Goal: Task Accomplishment & Management: Use online tool/utility

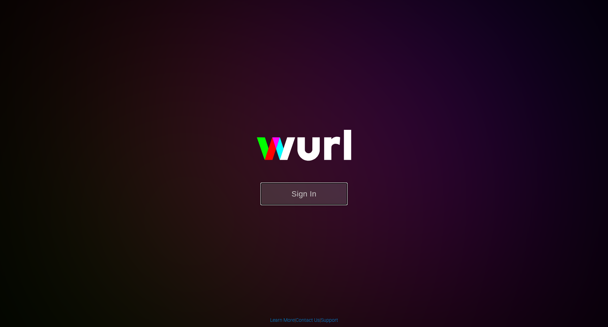
click at [303, 193] on button "Sign In" at bounding box center [303, 193] width 87 height 23
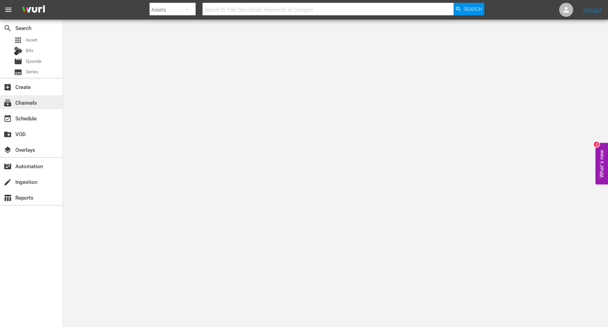
click at [41, 101] on div "subscriptions Channels" at bounding box center [31, 102] width 62 height 14
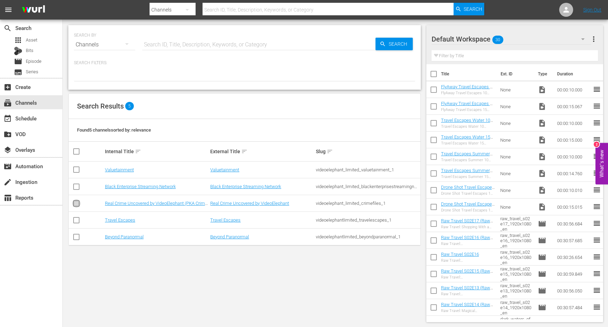
click at [75, 205] on input "checkbox" at bounding box center [76, 204] width 8 height 8
checkbox input "true"
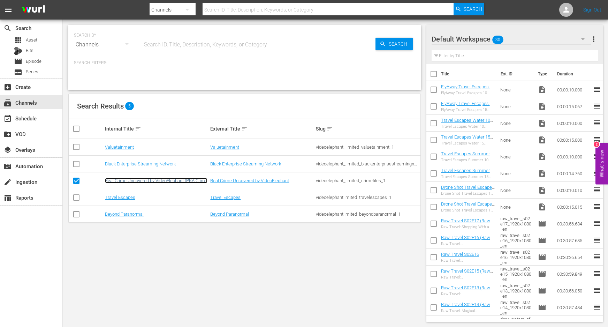
click at [116, 178] on link "Real Crime Uncovered by VideoElephant (PKA Crime Files)" at bounding box center [156, 183] width 102 height 10
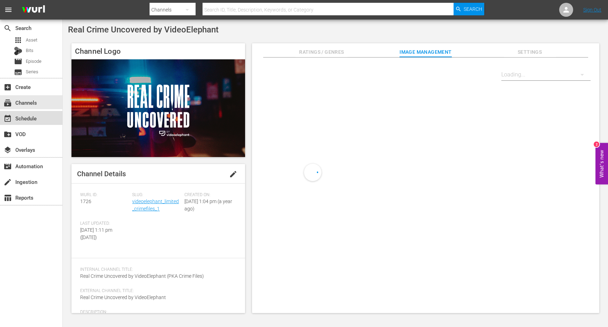
click at [41, 119] on div "event_available Schedule" at bounding box center [31, 118] width 62 height 14
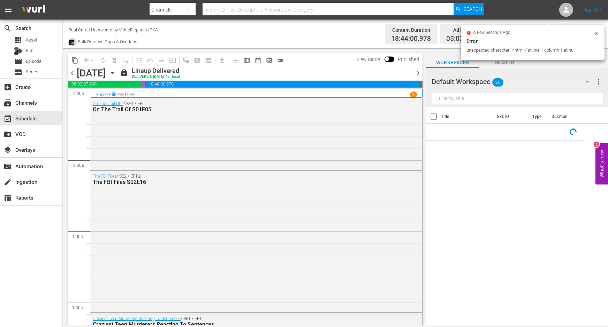
click at [71, 40] on icon "button" at bounding box center [71, 42] width 5 height 6
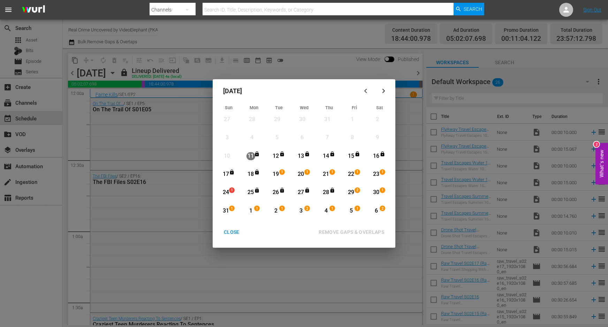
click at [228, 234] on div "CLOSE" at bounding box center [231, 232] width 27 height 9
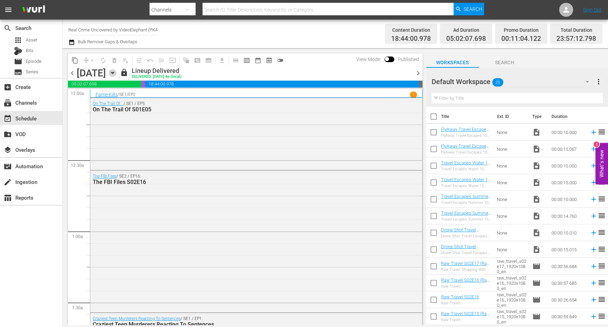
click at [114, 72] on icon "button" at bounding box center [112, 73] width 3 height 2
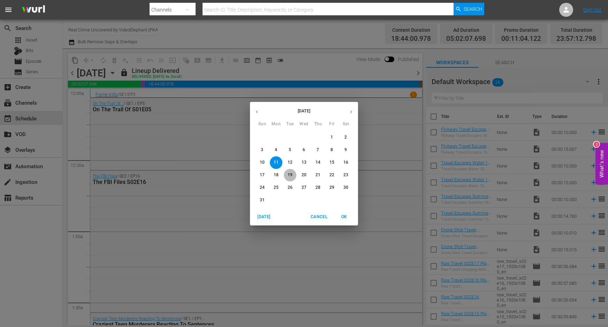
click at [284, 177] on span "19" at bounding box center [290, 175] width 13 height 6
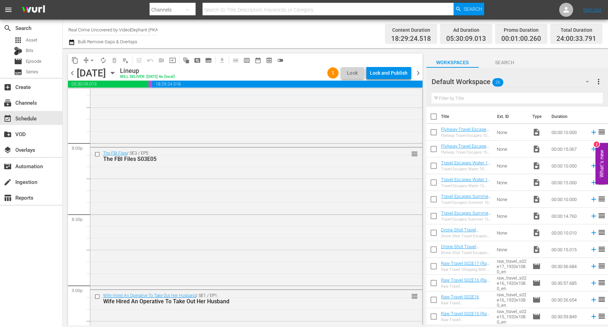
scroll to position [3186, 0]
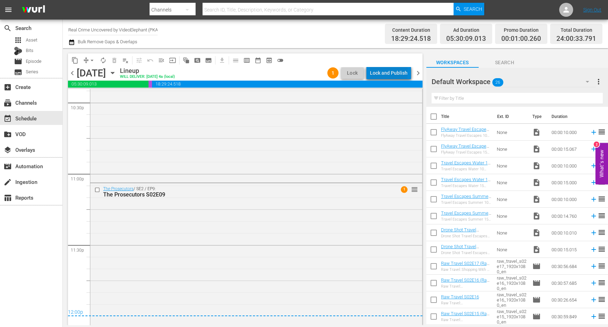
click at [400, 69] on div "Lock and Publish" at bounding box center [389, 73] width 38 height 13
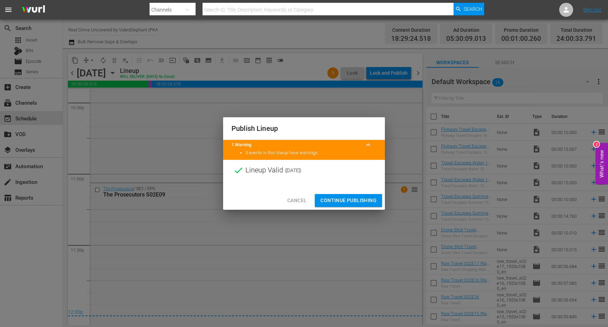
click at [346, 200] on span "Continue Publishing" at bounding box center [348, 200] width 56 height 9
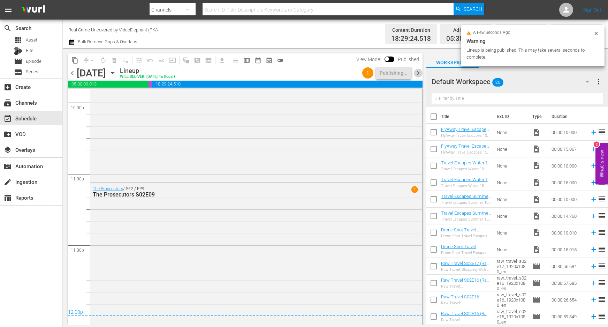
click at [416, 76] on span "chevron_right" at bounding box center [418, 73] width 9 height 9
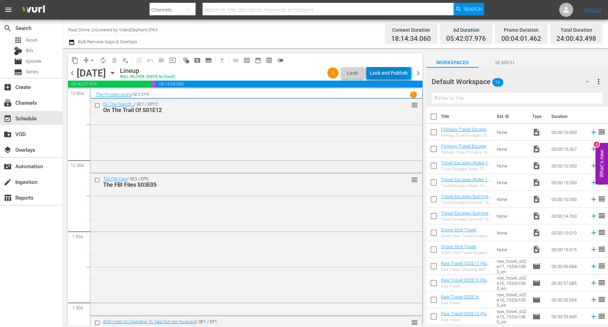
click at [385, 71] on div "Lock and Publish" at bounding box center [389, 73] width 38 height 13
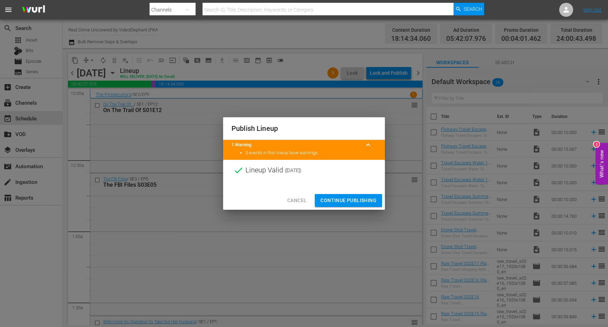
click at [331, 199] on span "Continue Publishing" at bounding box center [348, 200] width 56 height 9
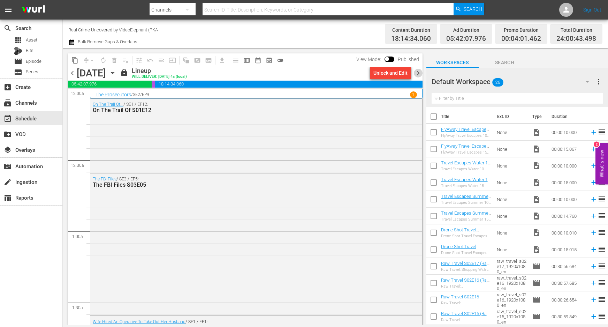
click at [415, 74] on span "chevron_right" at bounding box center [418, 73] width 9 height 9
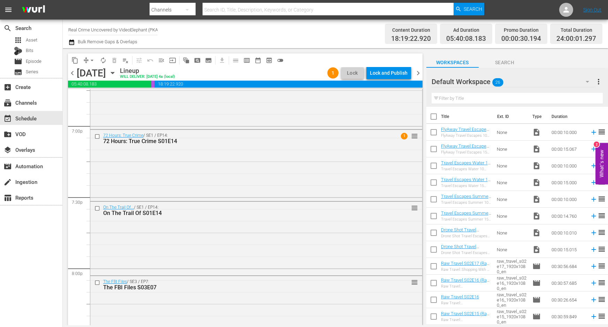
scroll to position [3188, 0]
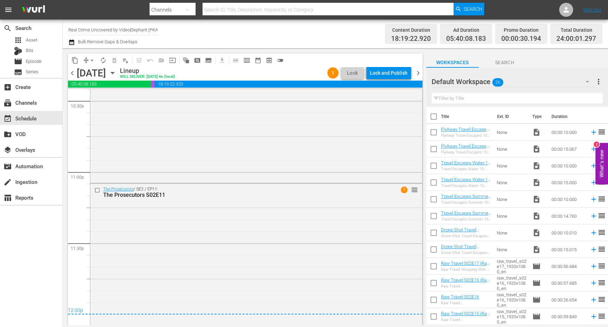
click at [391, 77] on div "Lock and Publish" at bounding box center [389, 73] width 38 height 13
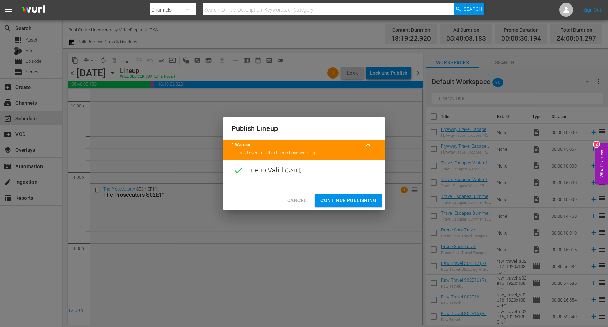
click at [345, 201] on span "Continue Publishing" at bounding box center [348, 200] width 56 height 9
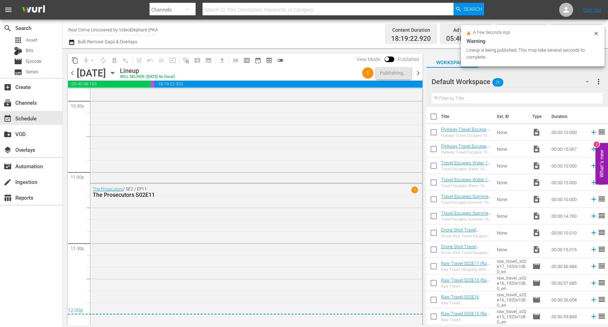
click at [416, 75] on span "chevron_right" at bounding box center [418, 73] width 9 height 9
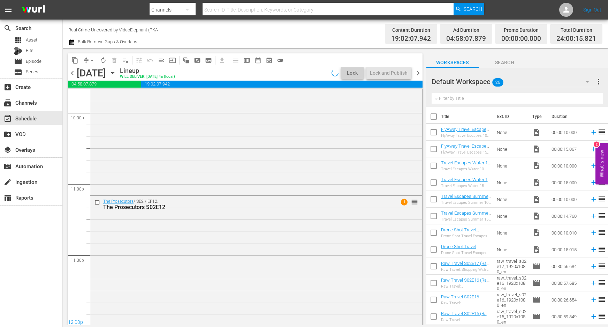
scroll to position [2986, 0]
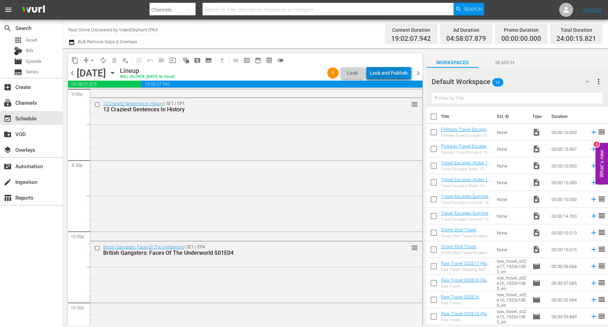
click at [376, 73] on div "Lock and Publish" at bounding box center [389, 73] width 38 height 13
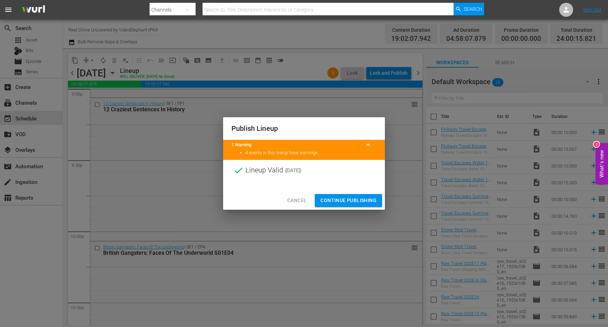
click at [335, 197] on span "Continue Publishing" at bounding box center [348, 200] width 56 height 9
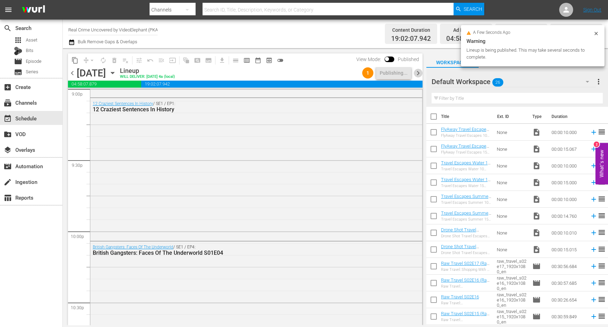
click at [418, 74] on span "chevron_right" at bounding box center [418, 73] width 9 height 9
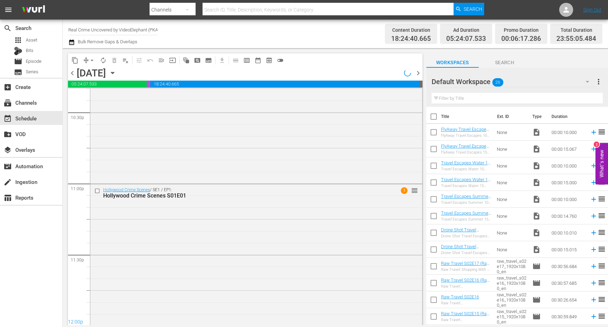
scroll to position [3152, 0]
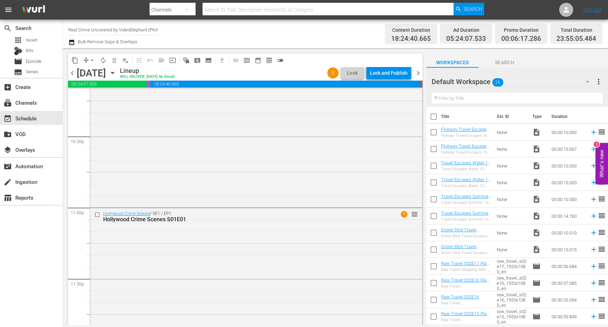
click at [384, 72] on div "Lock and Publish" at bounding box center [389, 73] width 38 height 13
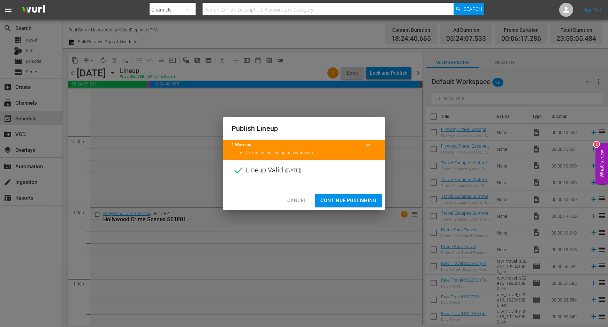
click at [339, 201] on span "Continue Publishing" at bounding box center [348, 200] width 56 height 9
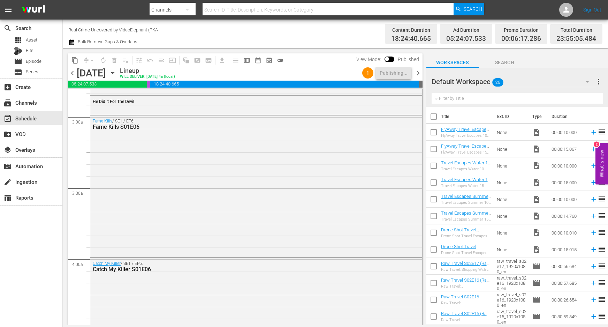
scroll to position [0, 0]
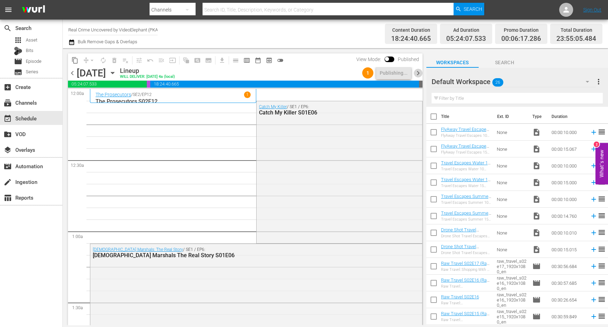
click at [418, 74] on span "chevron_right" at bounding box center [418, 73] width 9 height 9
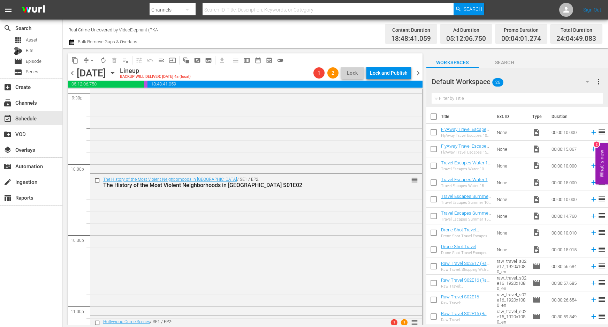
scroll to position [3189, 0]
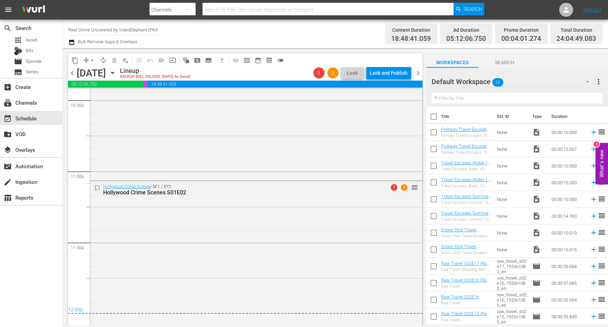
click at [417, 71] on span "chevron_right" at bounding box center [418, 73] width 9 height 9
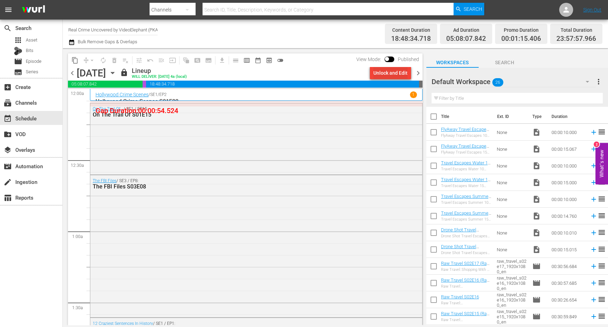
click at [389, 72] on div "Unlock and Edit" at bounding box center [390, 73] width 34 height 13
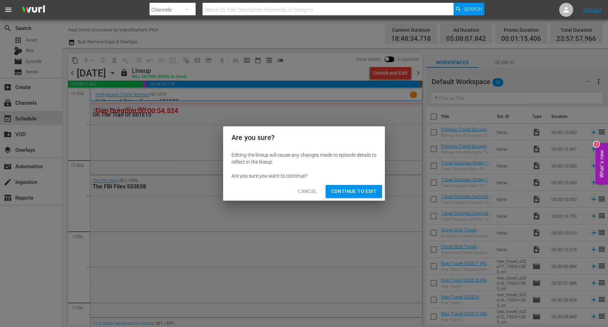
click at [354, 185] on button "Continue to Edit" at bounding box center [354, 191] width 56 height 13
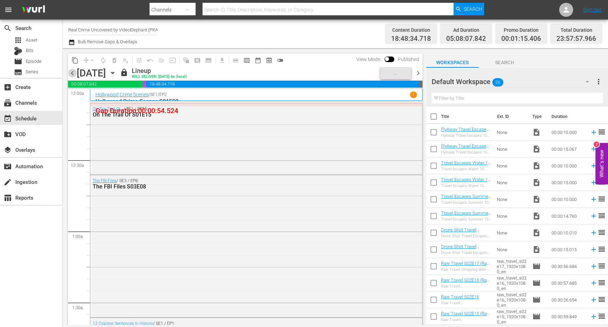
click at [69, 73] on span "chevron_left" at bounding box center [72, 73] width 9 height 9
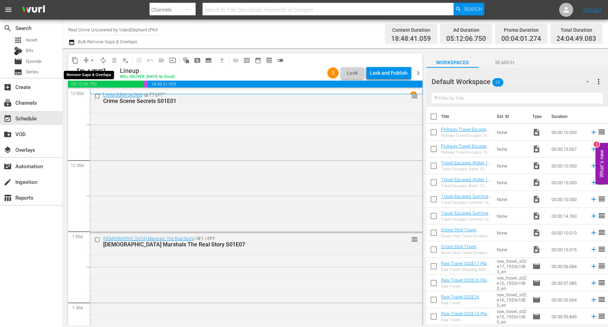
click at [92, 59] on span "arrow_drop_down" at bounding box center [92, 60] width 7 height 7
click at [101, 98] on li "Align to End of Previous Day" at bounding box center [92, 98] width 73 height 12
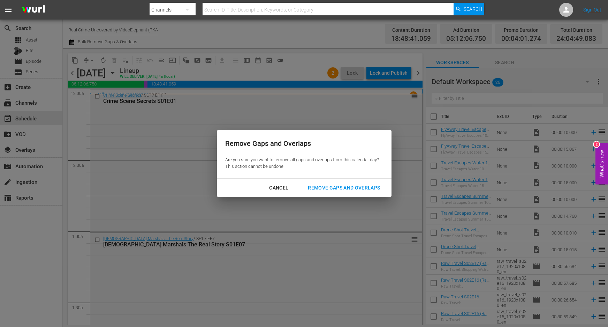
click at [374, 186] on div "Remove Gaps and Overlaps" at bounding box center [343, 187] width 83 height 9
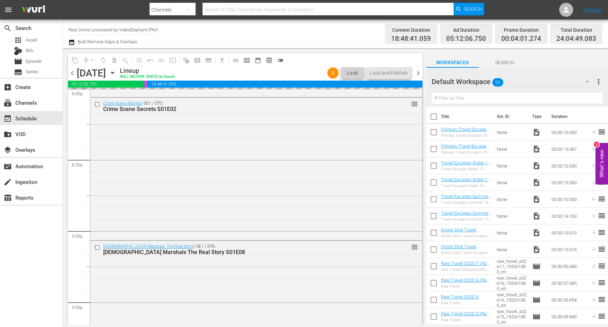
scroll to position [3189, 0]
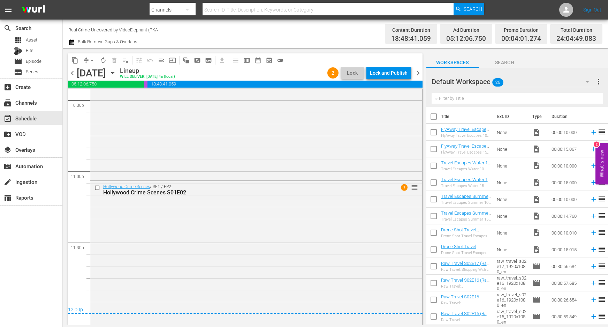
click at [382, 73] on div "Lock and Publish" at bounding box center [389, 73] width 38 height 13
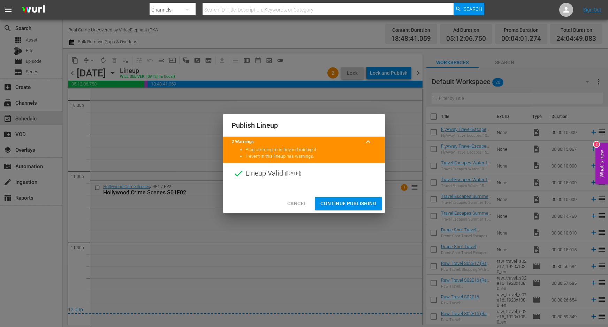
click at [330, 205] on span "Continue Publishing" at bounding box center [348, 203] width 56 height 9
